Goal: Task Accomplishment & Management: Manage account settings

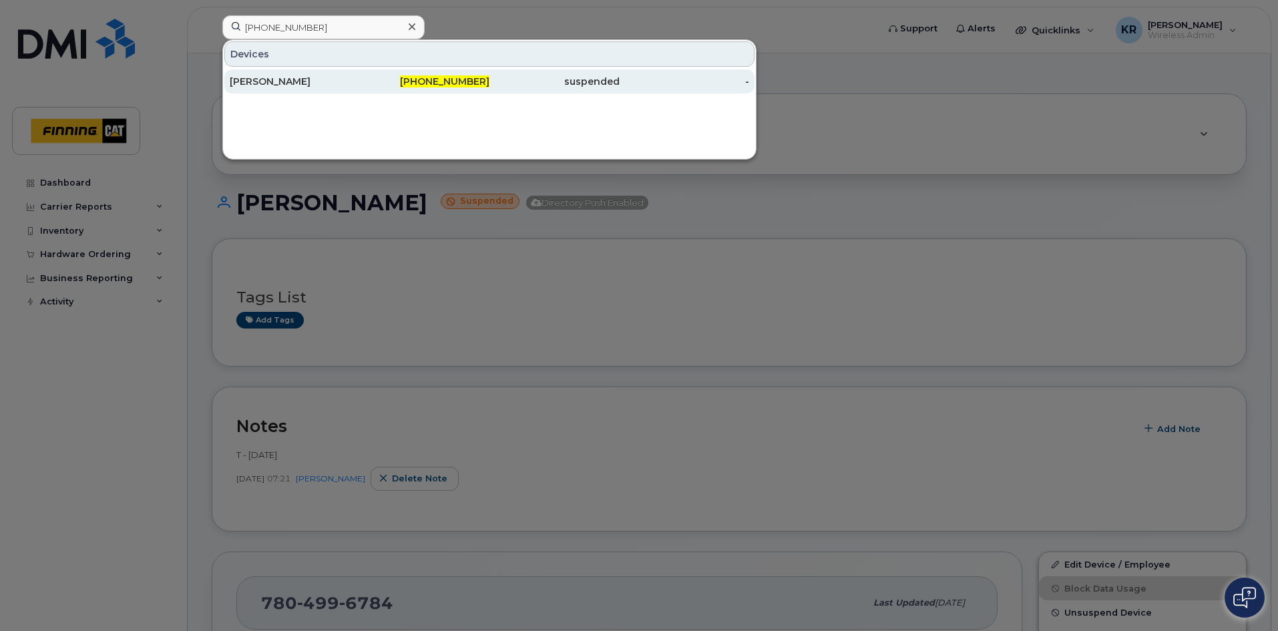
type input "[PHONE_NUMBER]"
click at [406, 81] on div "672-983-4028" at bounding box center [425, 81] width 130 height 13
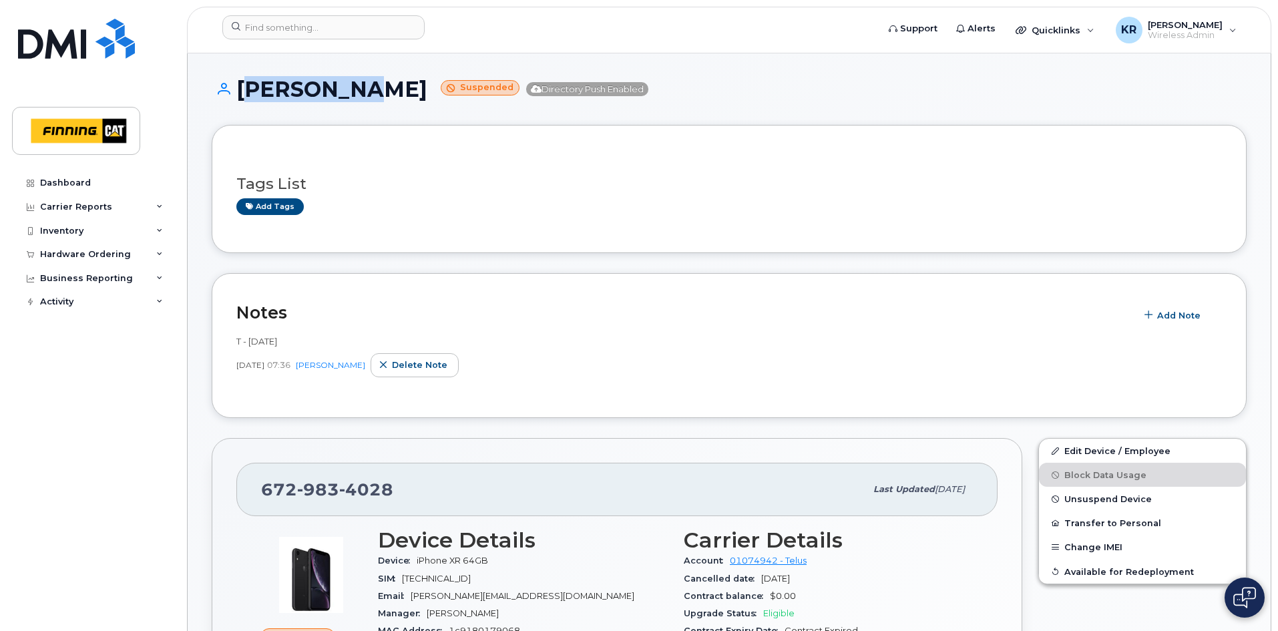
drag, startPoint x: 364, startPoint y: 84, endPoint x: 240, endPoint y: 90, distance: 123.7
click at [240, 90] on h1 "[PERSON_NAME] Suspended Directory Push Enabled" at bounding box center [729, 88] width 1035 height 23
copy h1 "[PERSON_NAME]"
click at [288, 203] on link "Add tags" at bounding box center [269, 206] width 67 height 17
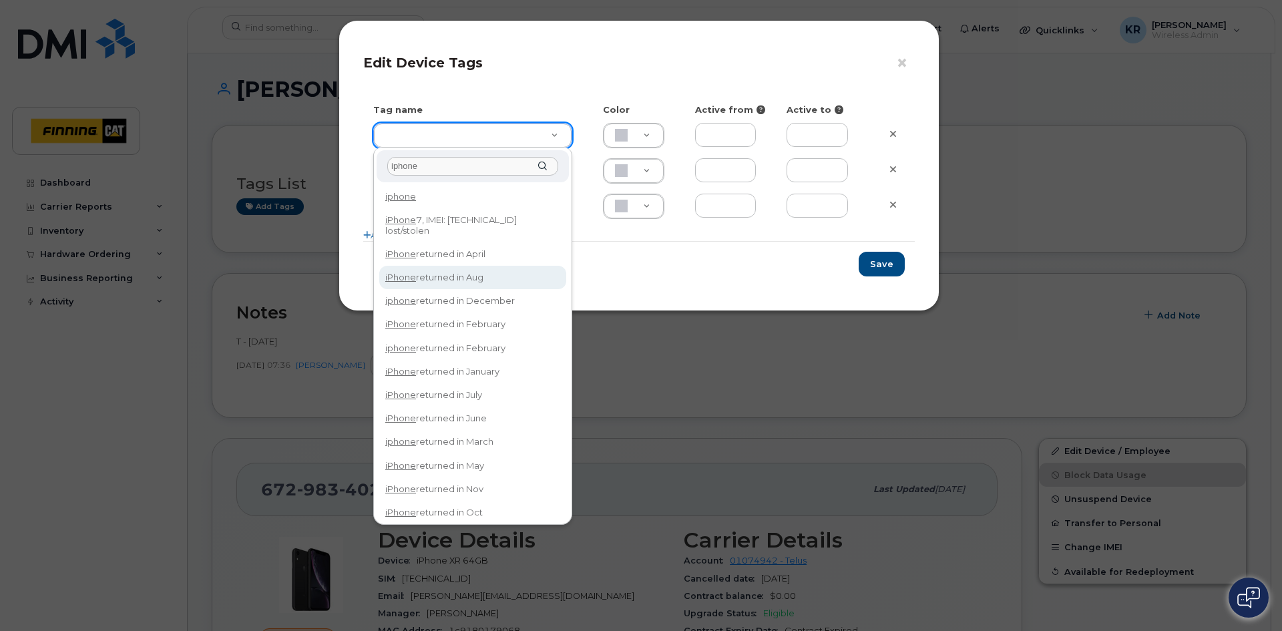
type input "iphone"
type input "iPhone returned in Aug"
type input "DFD3EE"
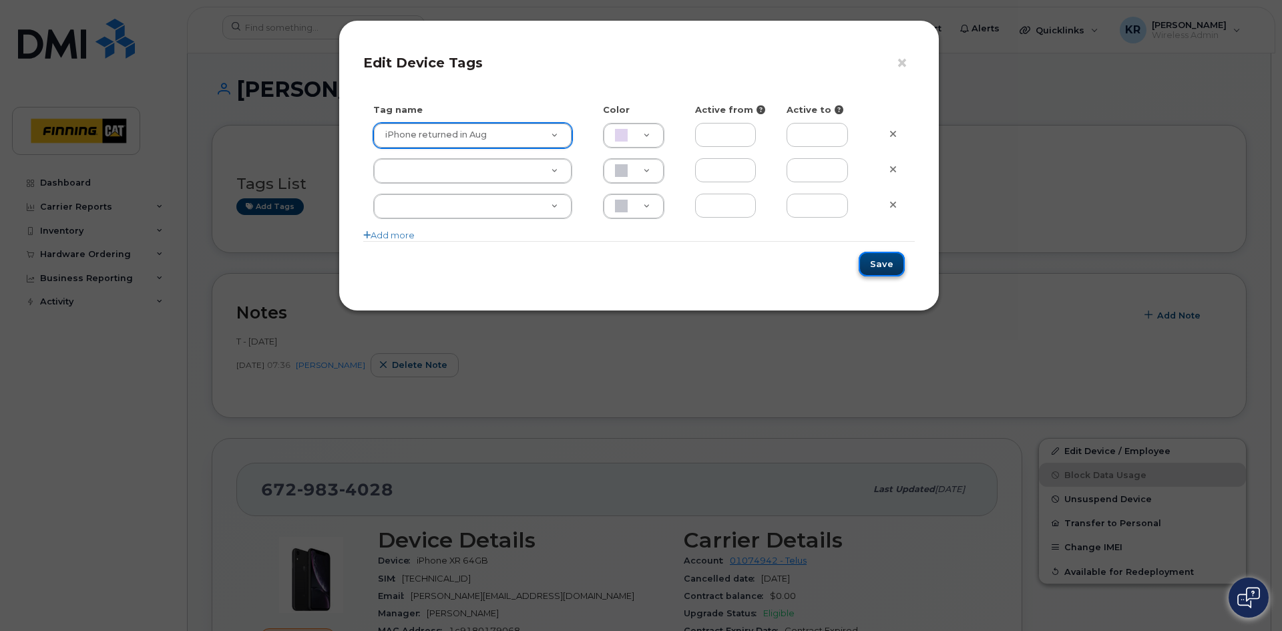
click at [877, 267] on button "Save" at bounding box center [882, 264] width 46 height 25
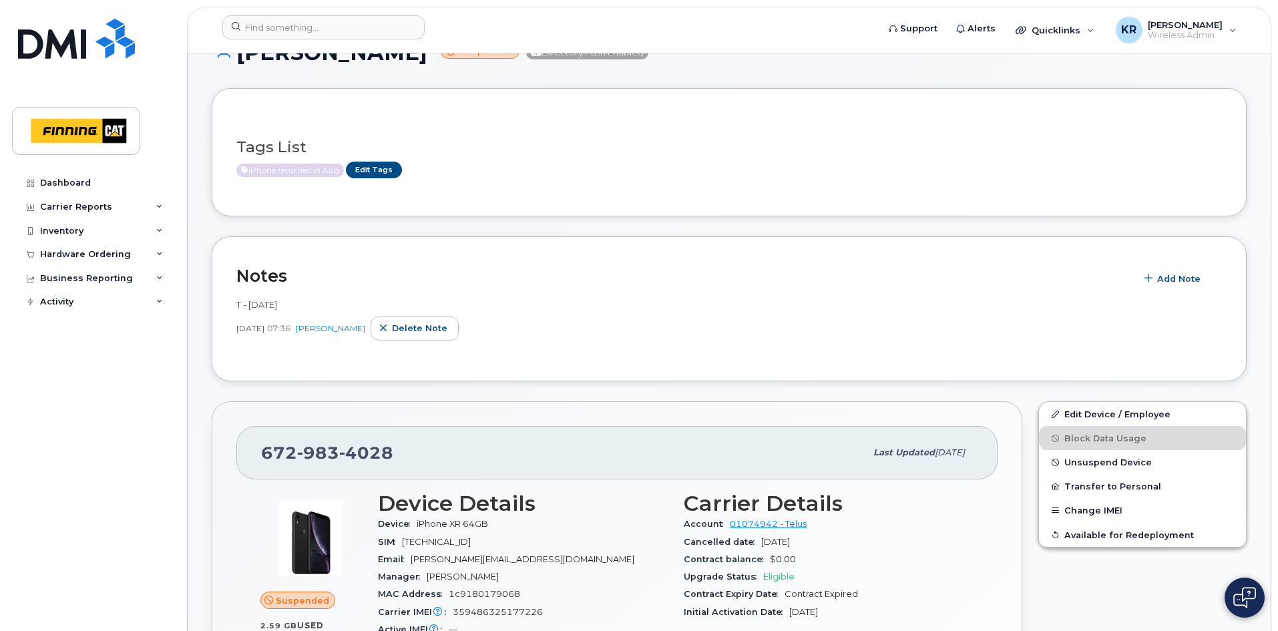
scroll to position [67, 0]
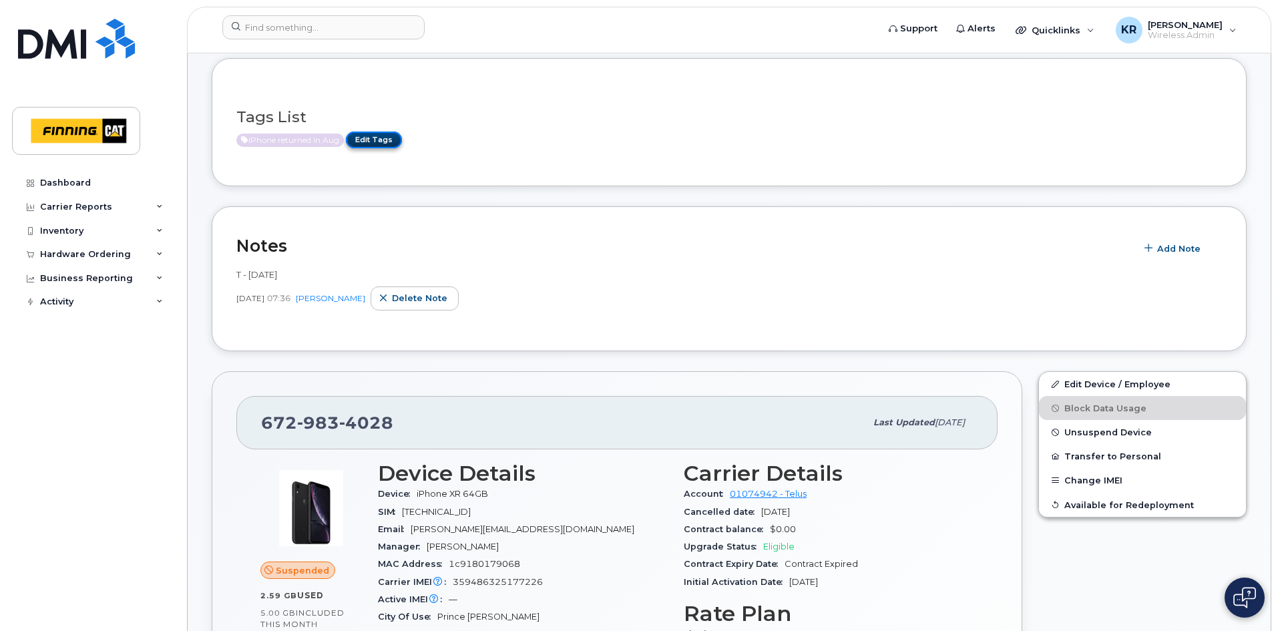
click at [362, 140] on link "Edit Tags" at bounding box center [374, 140] width 56 height 17
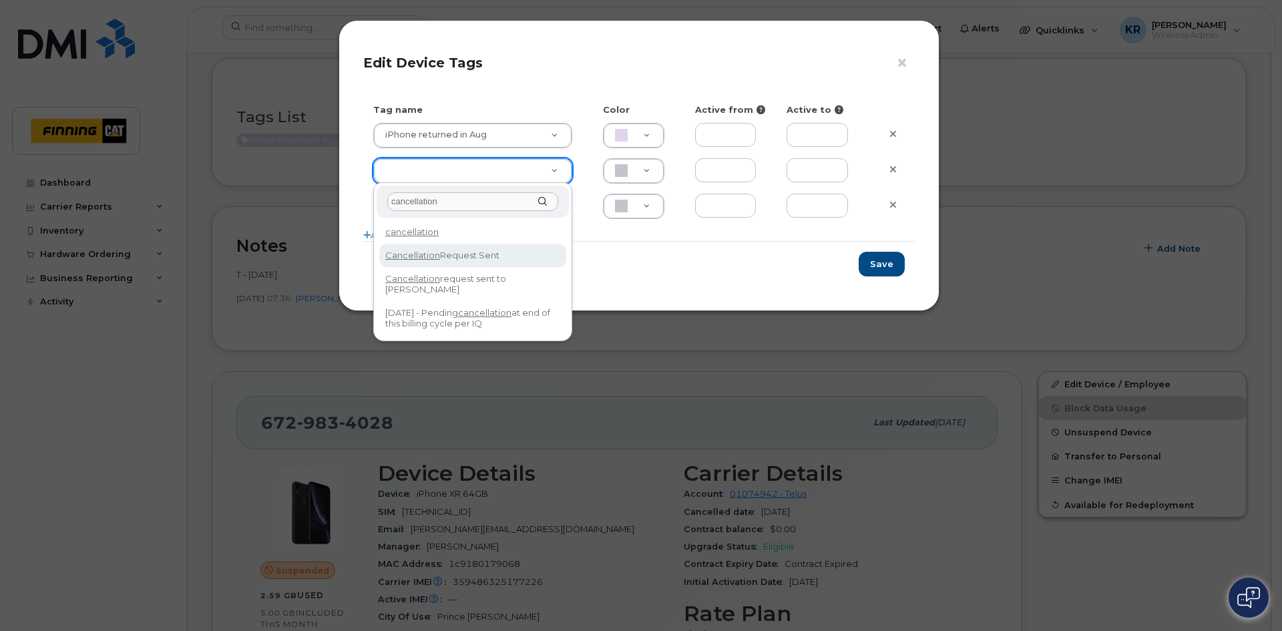
type input "cancellation"
type input "Cancellation Request Sent"
type input "FDDCC5"
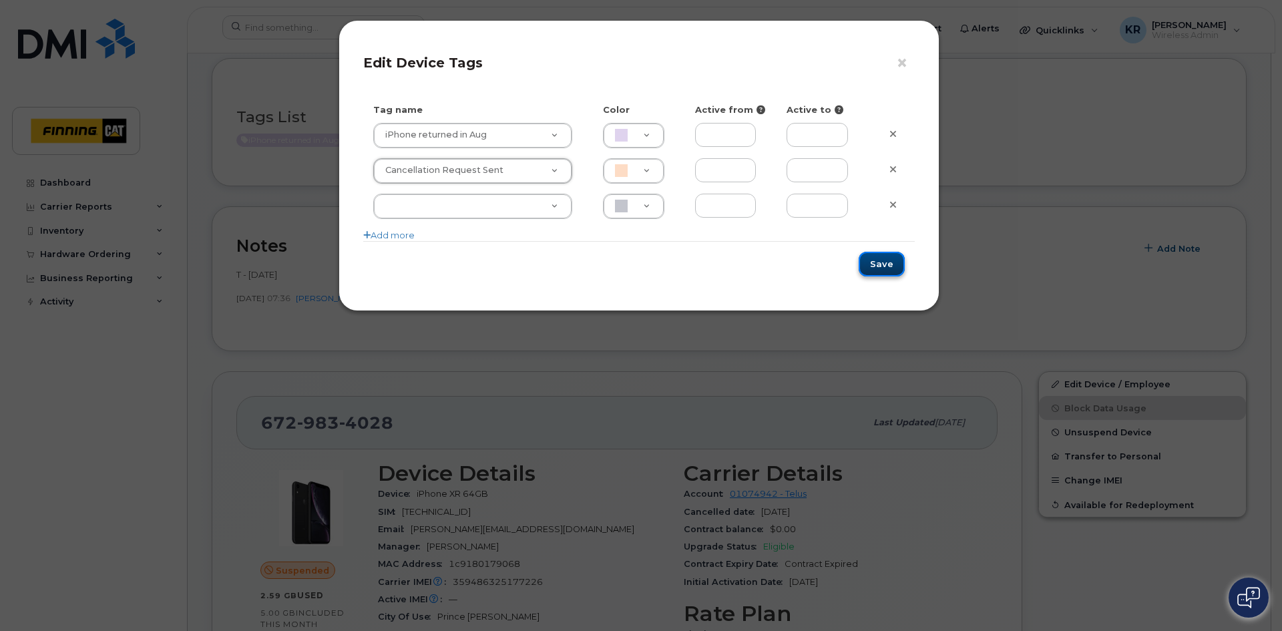
click at [882, 266] on button "Save" at bounding box center [882, 264] width 46 height 25
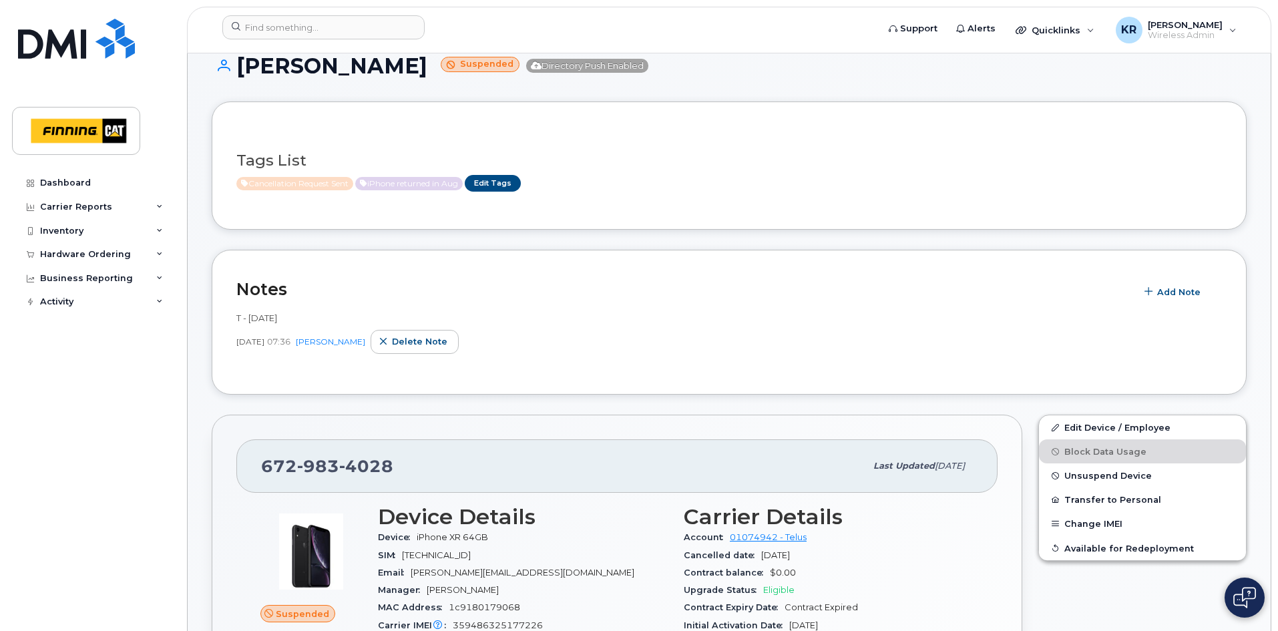
scroll to position [0, 0]
